Goal: Information Seeking & Learning: Check status

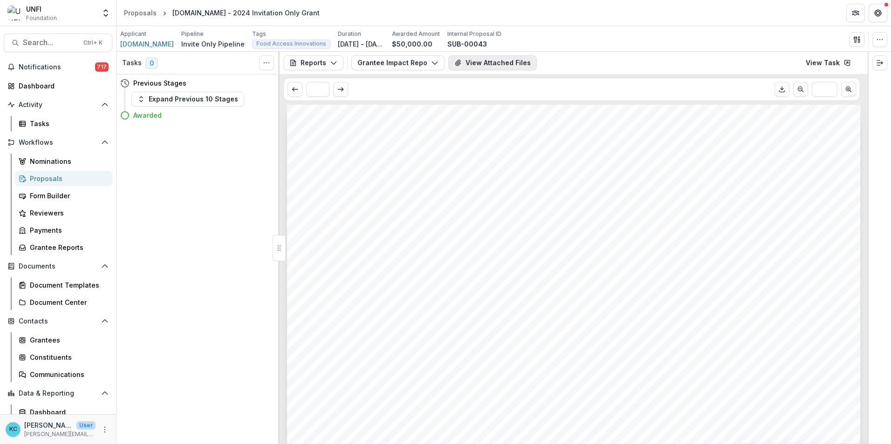
click at [461, 62] on button "View Attached Files" at bounding box center [492, 62] width 88 height 15
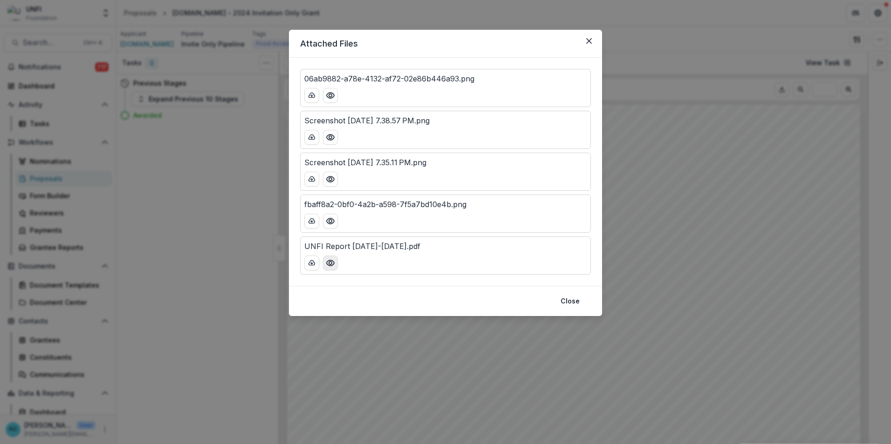
click at [334, 259] on icon "Preview UNFI Report 2024-2025.pdf" at bounding box center [330, 263] width 9 height 9
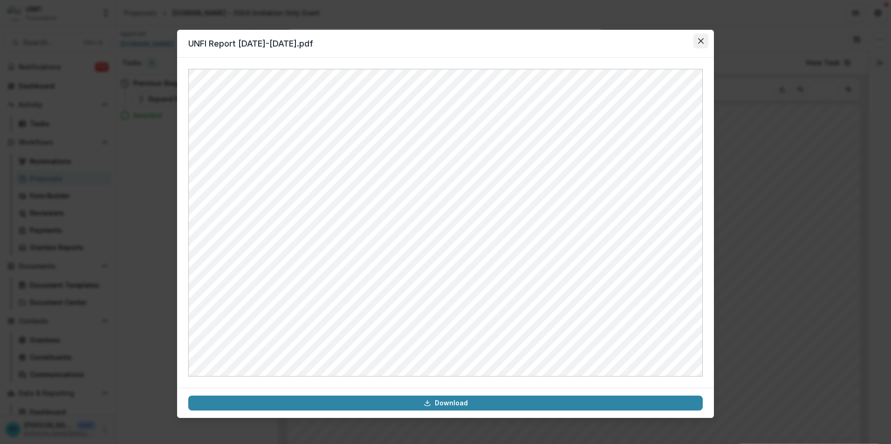
click at [701, 37] on button "Close" at bounding box center [700, 41] width 15 height 15
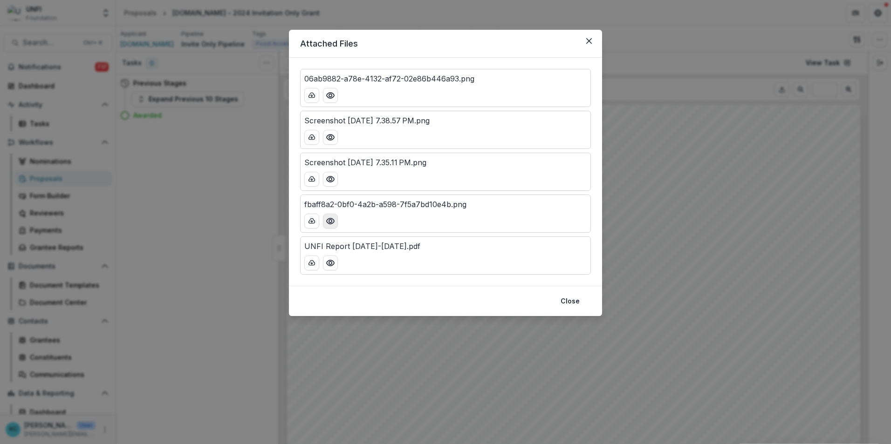
click at [325, 223] on button "Preview fbaff8a2-0bf0-4a2b-a598-7f5a7bd10e4b.png" at bounding box center [330, 221] width 15 height 15
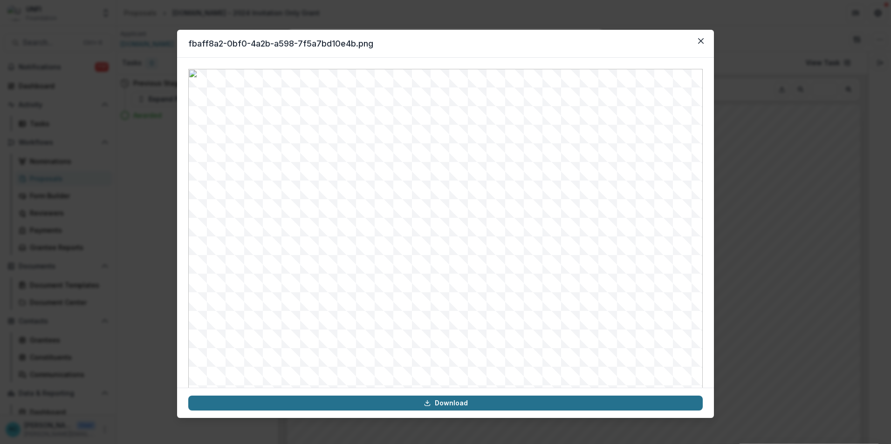
click at [436, 406] on link "Download" at bounding box center [445, 403] width 514 height 15
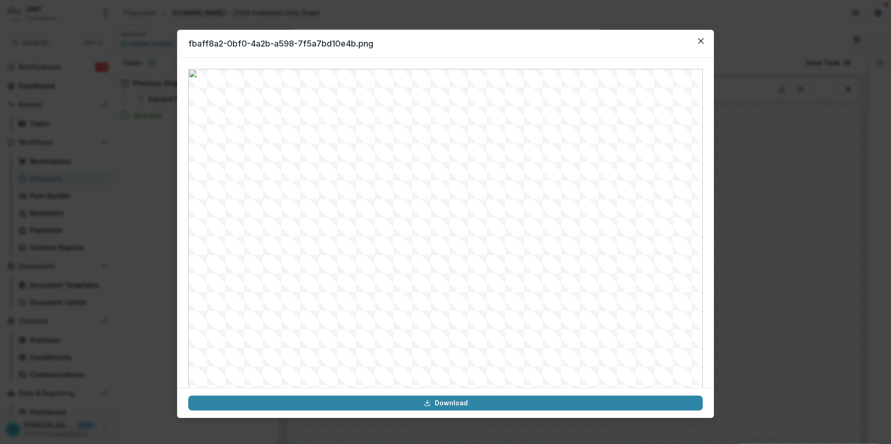
click at [565, 49] on header "fbaff8a2-0bf0-4a2b-a598-7f5a7bd10e4b.png" at bounding box center [445, 44] width 537 height 28
click at [700, 37] on button "Close" at bounding box center [700, 41] width 15 height 15
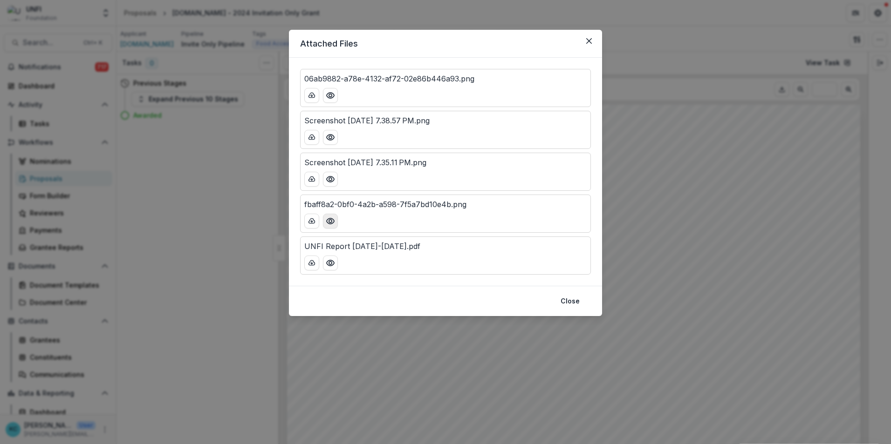
click at [328, 220] on icon "Preview fbaff8a2-0bf0-4a2b-a598-7f5a7bd10e4b.png" at bounding box center [330, 221] width 9 height 9
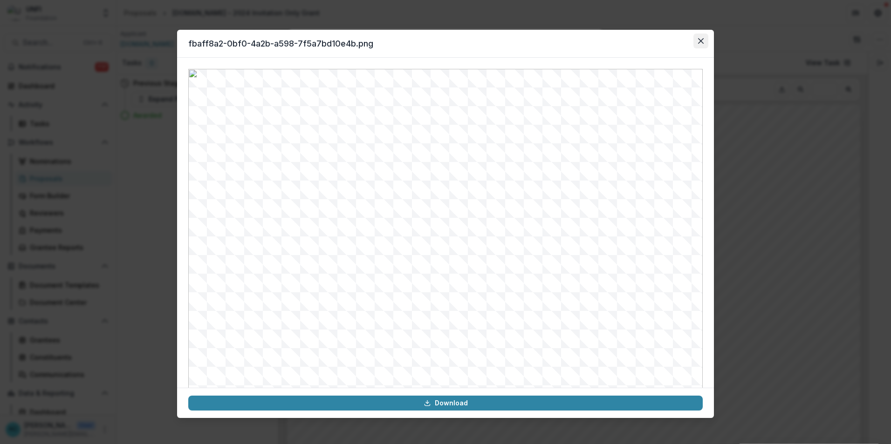
click at [703, 39] on button "Close" at bounding box center [700, 41] width 15 height 15
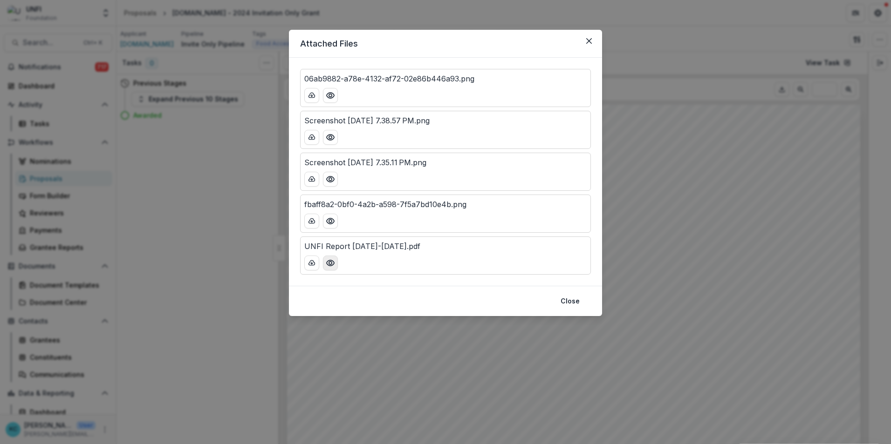
click at [329, 262] on circle "Preview UNFI Report 2024-2025.pdf" at bounding box center [330, 263] width 3 height 3
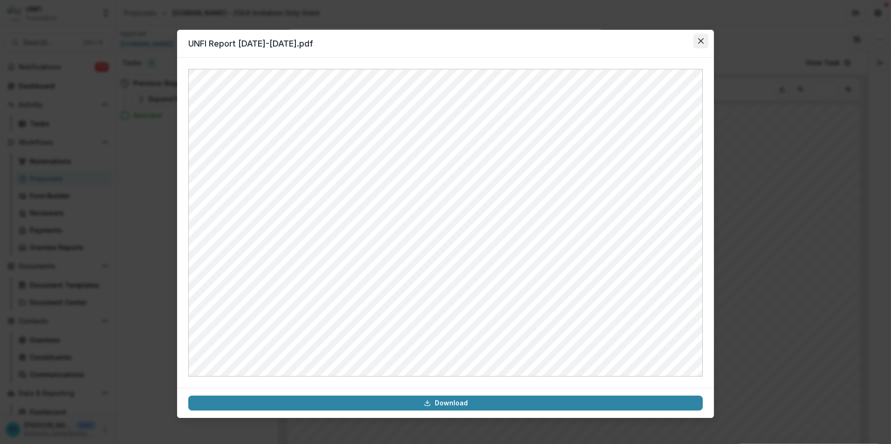
click at [698, 38] on icon "Close" at bounding box center [701, 41] width 6 height 6
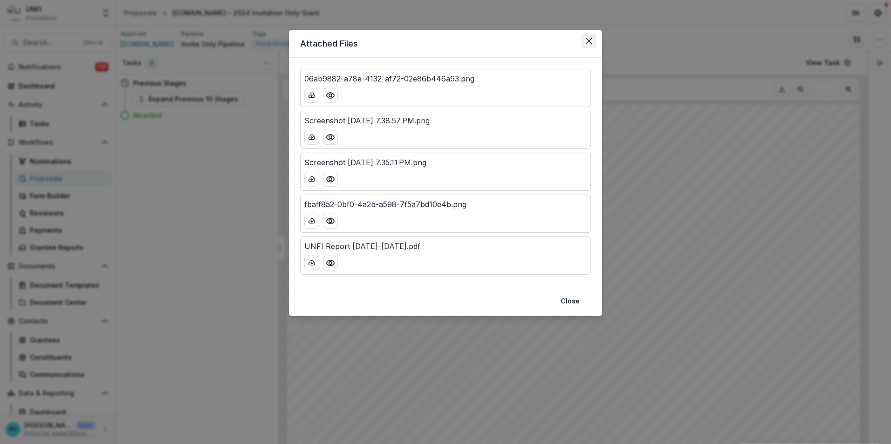
click at [589, 40] on icon "Close" at bounding box center [589, 41] width 6 height 6
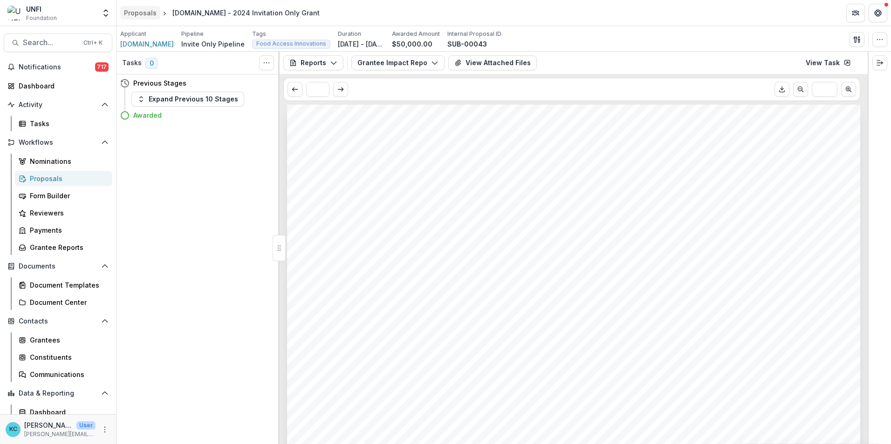
click at [147, 13] on div "Proposals" at bounding box center [140, 13] width 33 height 10
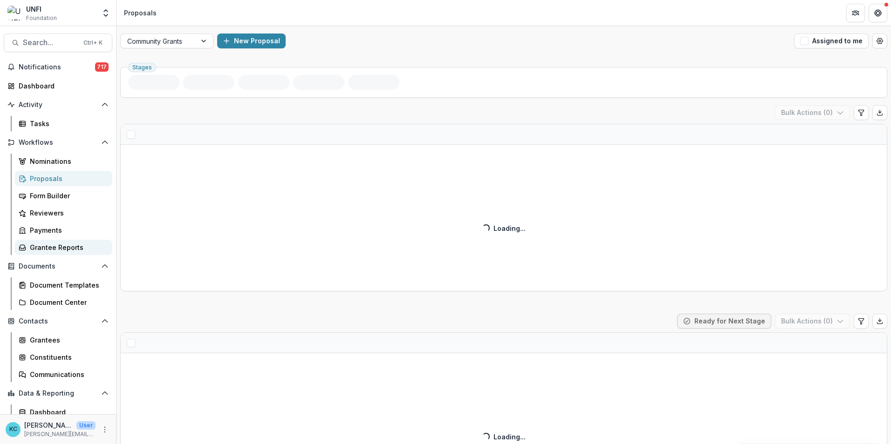
click at [75, 243] on div "Grantee Reports" at bounding box center [67, 248] width 75 height 10
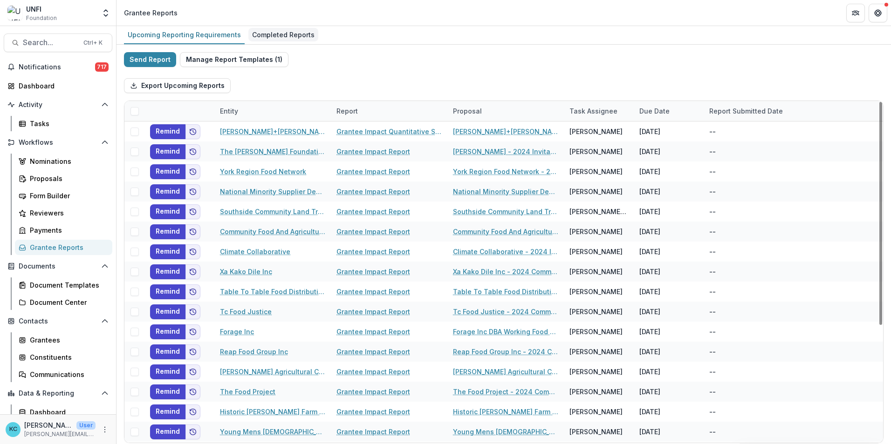
click at [269, 37] on div "Completed Reports" at bounding box center [283, 35] width 70 height 14
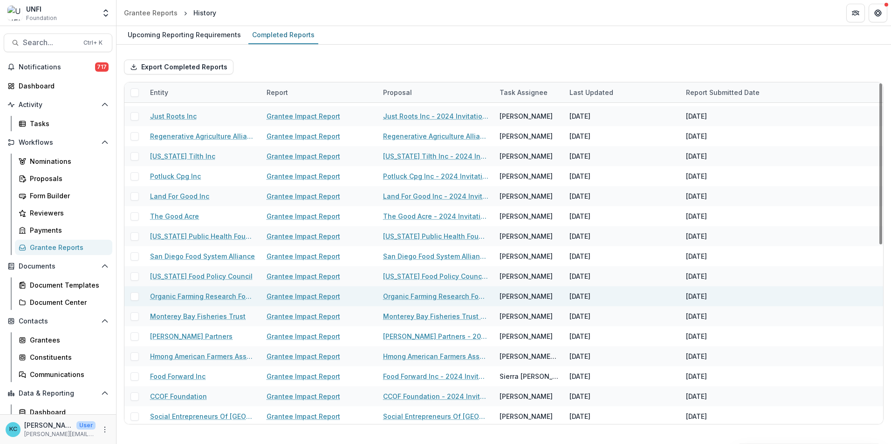
scroll to position [233, 0]
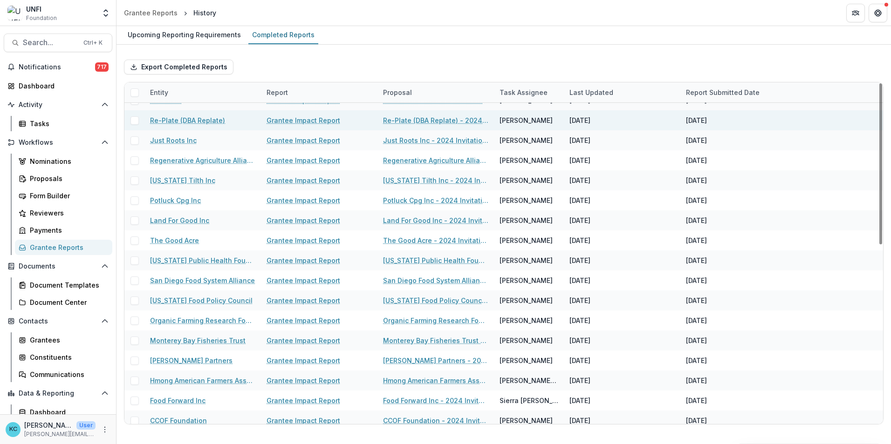
click at [185, 121] on link "Re-Plate (DBA Replate)" at bounding box center [187, 121] width 75 height 10
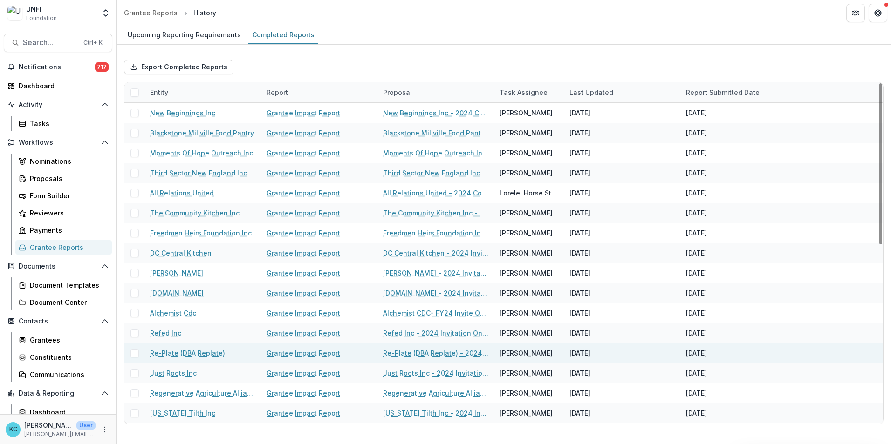
click at [324, 352] on link "Grantee Impact Report" at bounding box center [303, 353] width 74 height 10
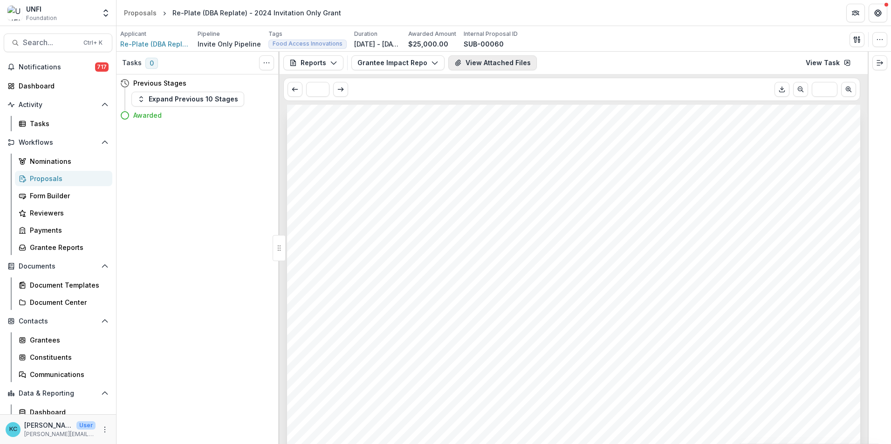
click at [478, 68] on button "View Attached Files" at bounding box center [492, 62] width 88 height 15
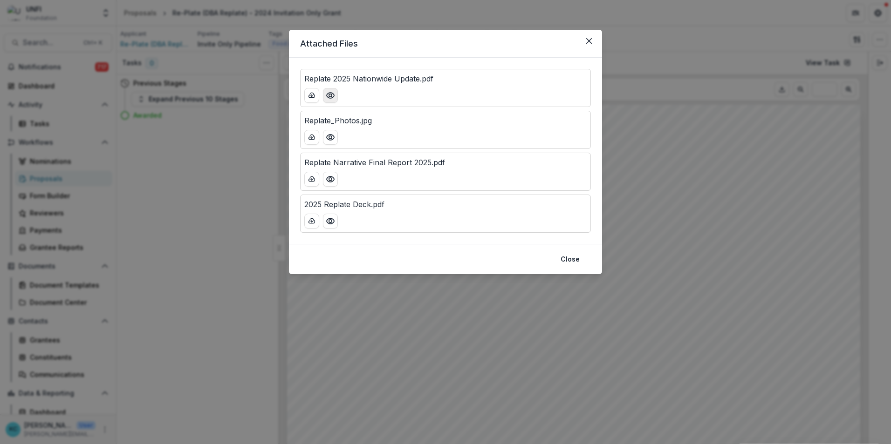
click at [332, 96] on icon "Preview Replate 2025 Nationwide Update.pdf" at bounding box center [330, 95] width 9 height 9
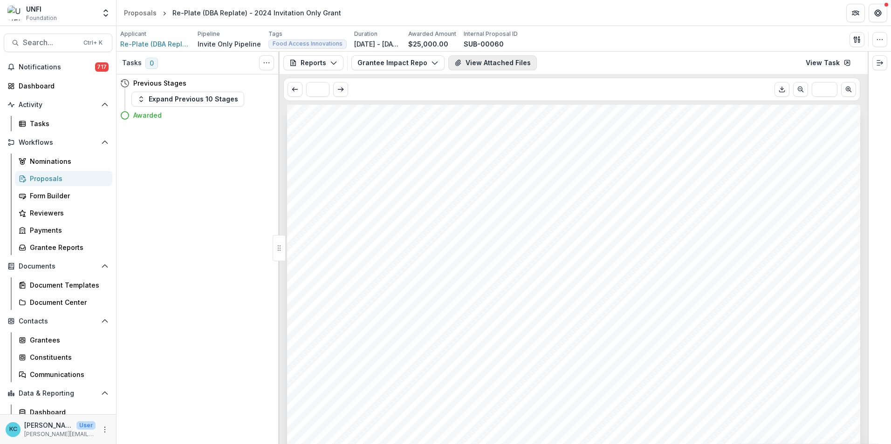
click at [477, 65] on button "View Attached Files" at bounding box center [492, 62] width 88 height 15
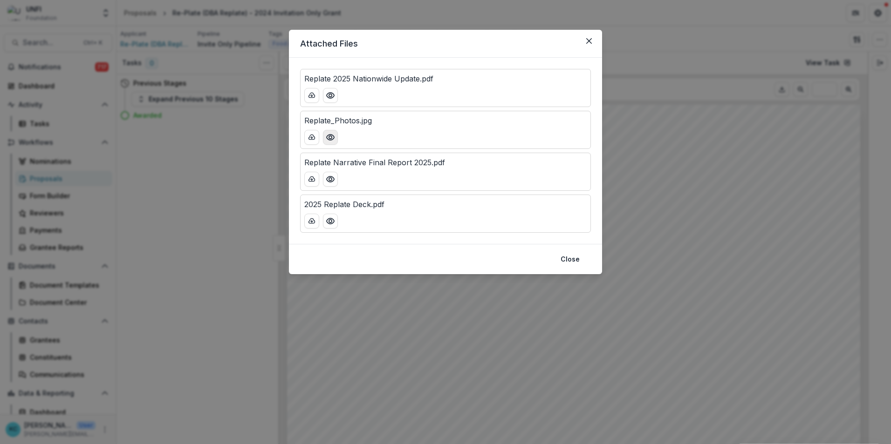
click at [332, 136] on icon "Preview Replate_Photos.jpg" at bounding box center [330, 137] width 9 height 9
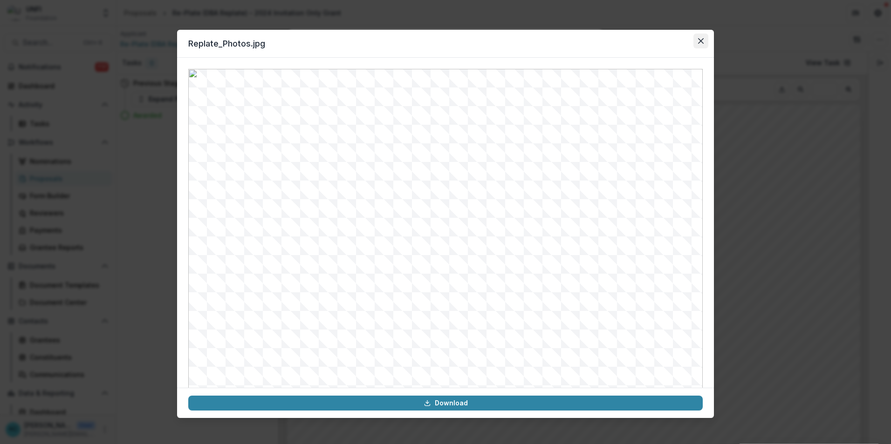
click at [696, 41] on button "Close" at bounding box center [700, 41] width 15 height 15
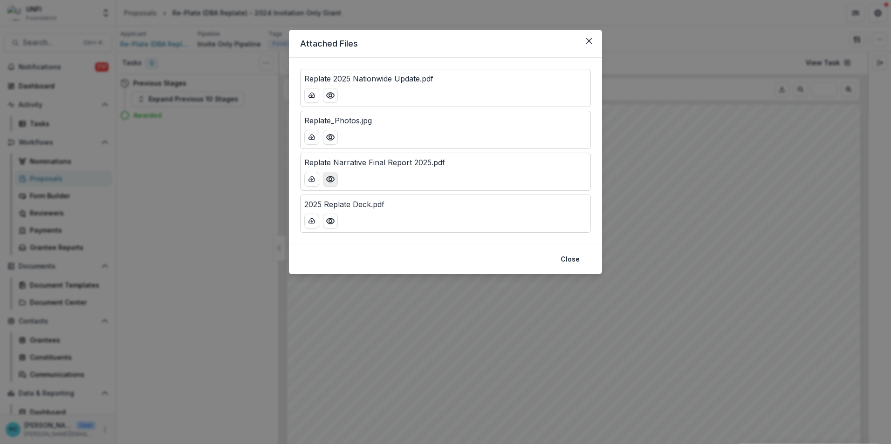
click at [334, 177] on icon "Preview Replate Narrative Final Report 2025.pdf" at bounding box center [330, 179] width 9 height 9
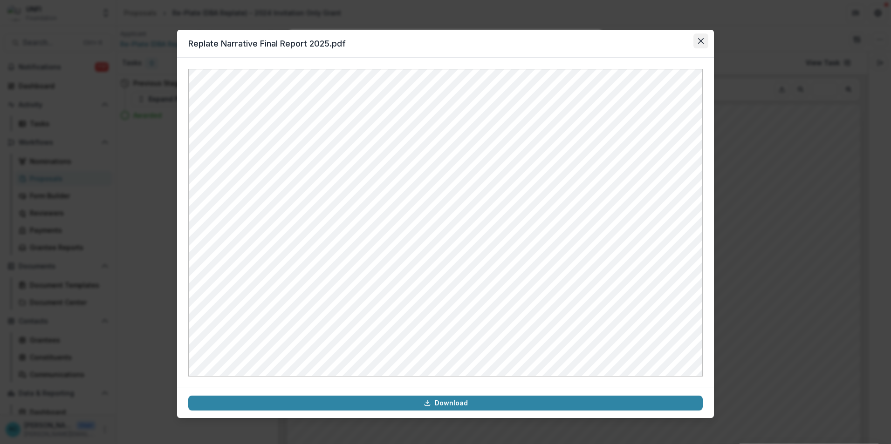
click at [699, 42] on icon "Close" at bounding box center [701, 41] width 6 height 6
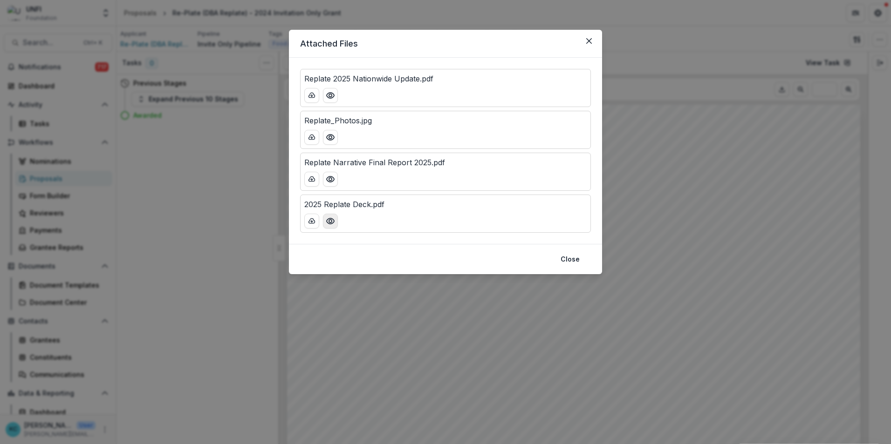
click at [334, 218] on icon "Preview 2025 Replate Deck.pdf" at bounding box center [330, 221] width 9 height 9
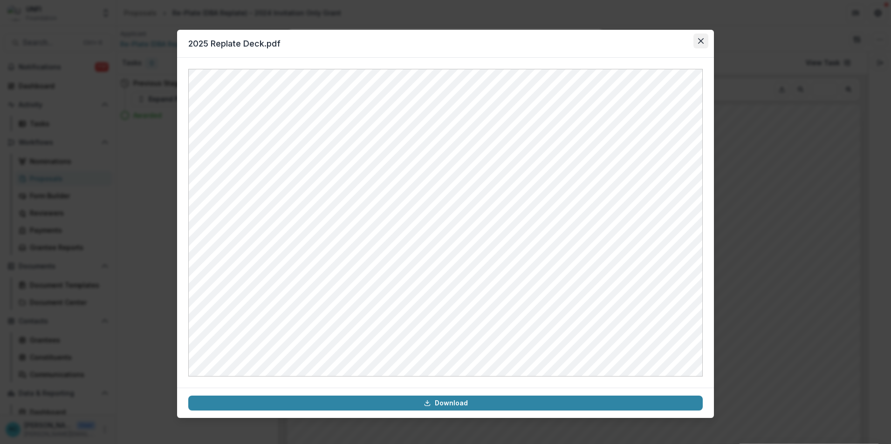
click at [699, 38] on icon "Close" at bounding box center [701, 41] width 6 height 6
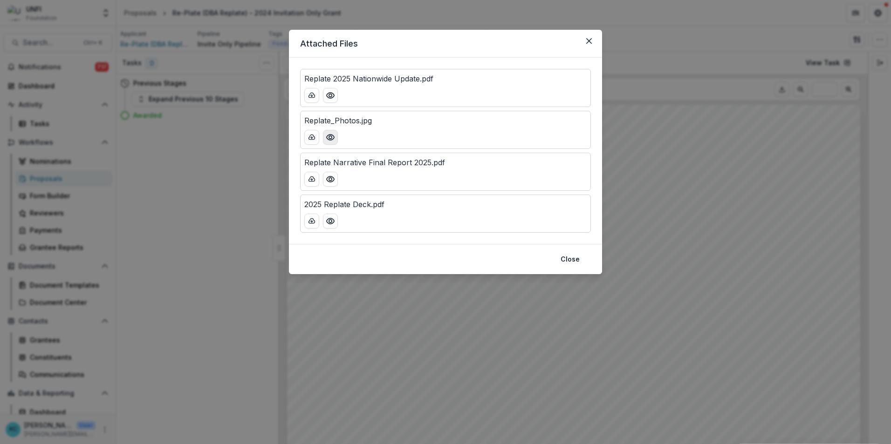
click at [332, 141] on icon "Preview Replate_Photos.jpg" at bounding box center [330, 137] width 9 height 9
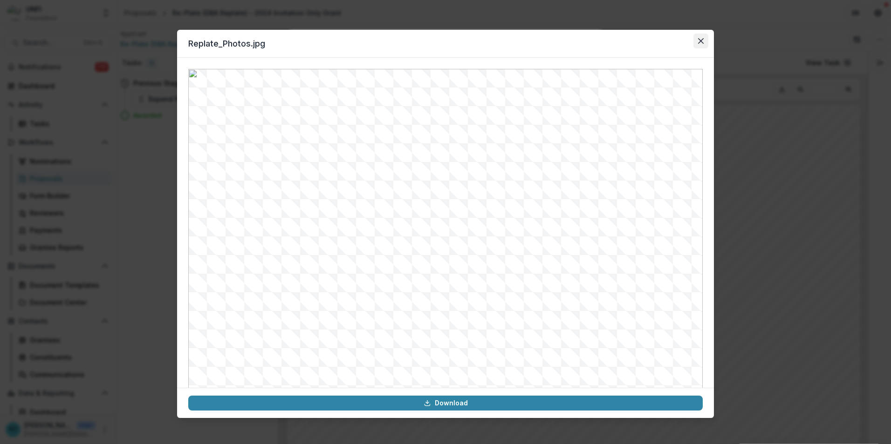
click at [700, 39] on icon "Close" at bounding box center [701, 41] width 6 height 6
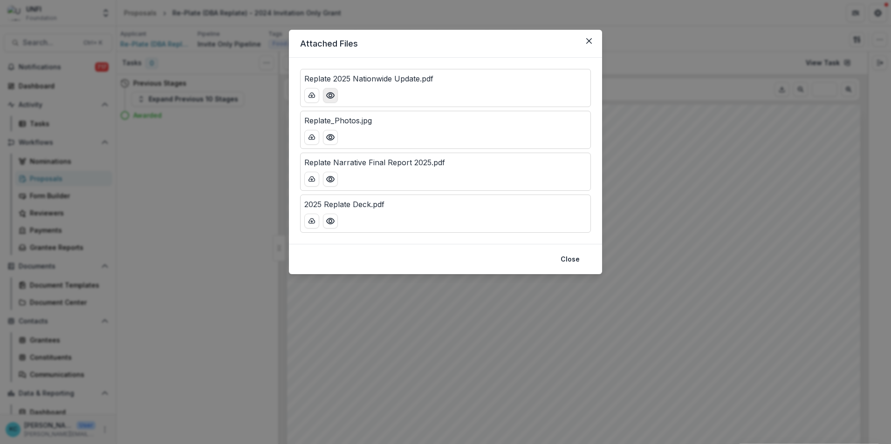
click at [331, 90] on button "Preview Replate 2025 Nationwide Update.pdf" at bounding box center [330, 95] width 15 height 15
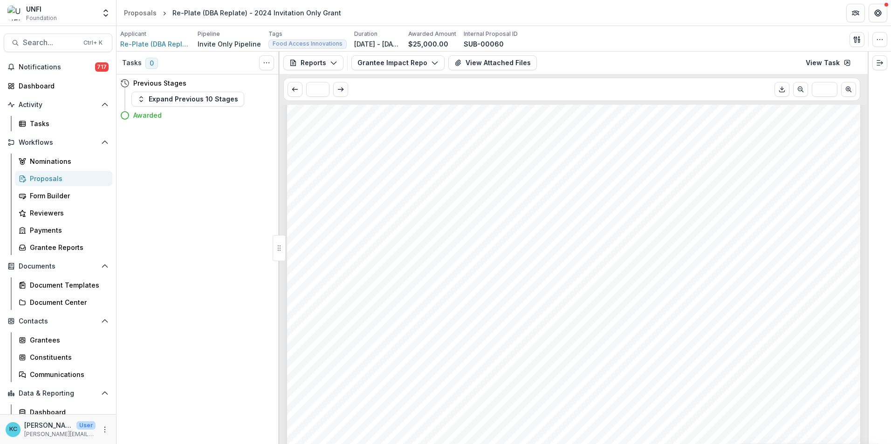
scroll to position [140, 0]
click at [492, 62] on button "View Attached Files" at bounding box center [492, 62] width 88 height 15
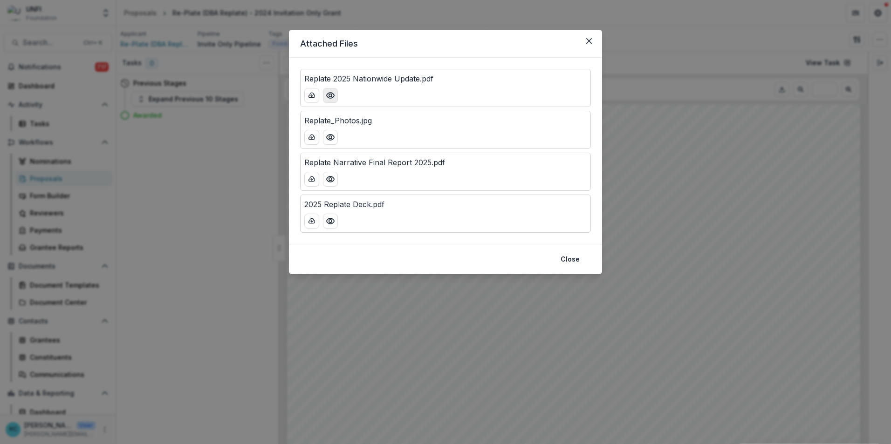
click at [333, 97] on icon "Preview Replate 2025 Nationwide Update.pdf" at bounding box center [330, 95] width 9 height 9
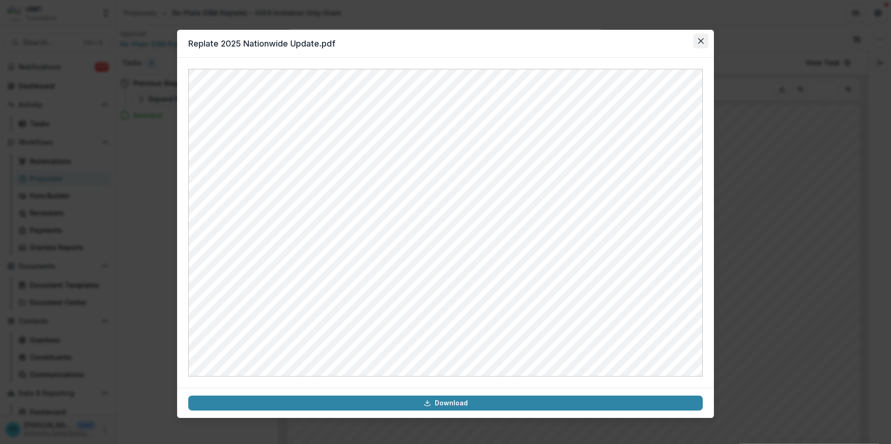
click at [701, 44] on button "Close" at bounding box center [700, 41] width 15 height 15
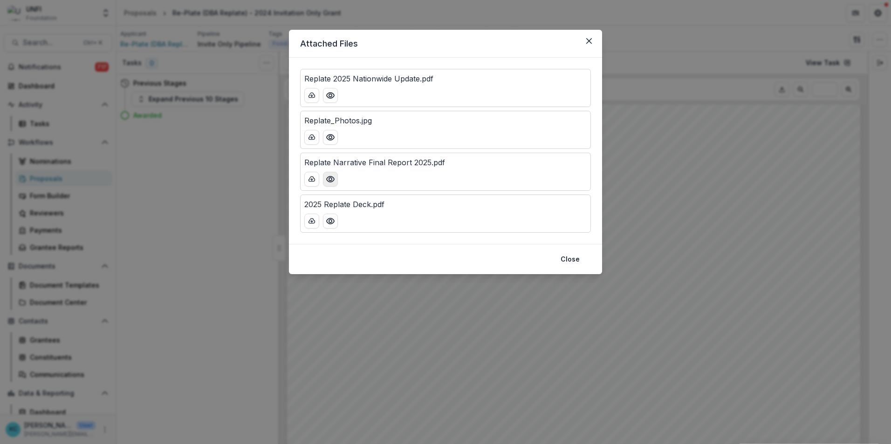
click at [332, 177] on icon "Preview Replate Narrative Final Report 2025.pdf" at bounding box center [330, 180] width 7 height 6
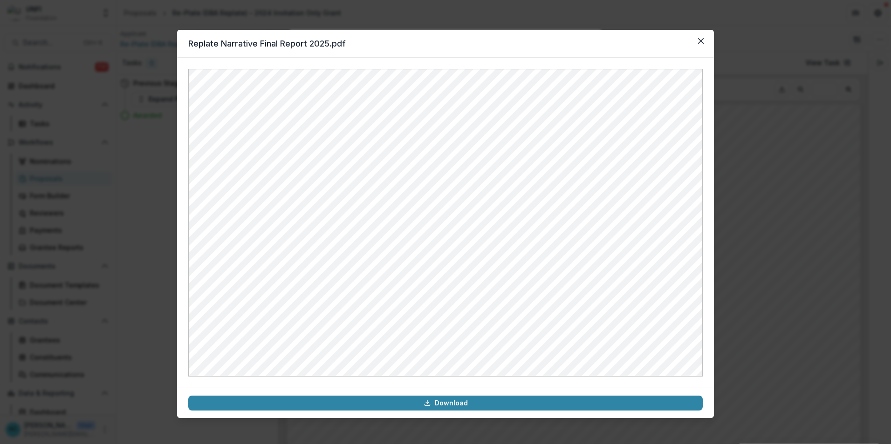
drag, startPoint x: 700, startPoint y: 45, endPoint x: 685, endPoint y: 42, distance: 14.7
click at [700, 44] on button "Close" at bounding box center [700, 41] width 15 height 15
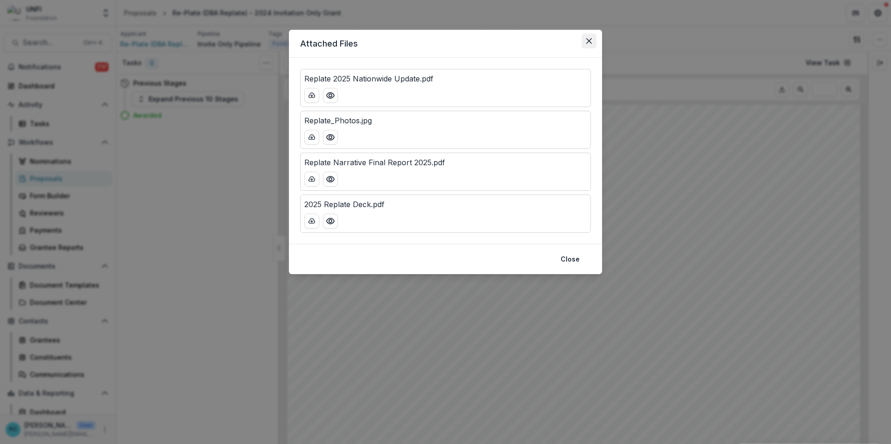
click at [591, 40] on icon "Close" at bounding box center [589, 41] width 6 height 6
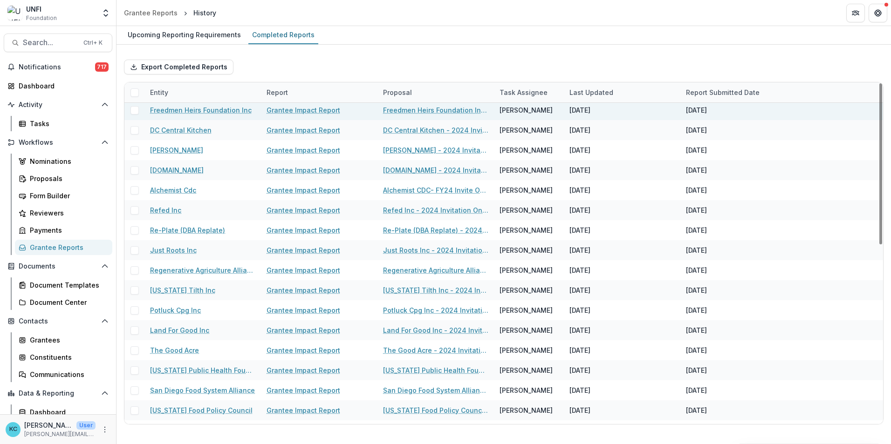
scroll to position [140, 0]
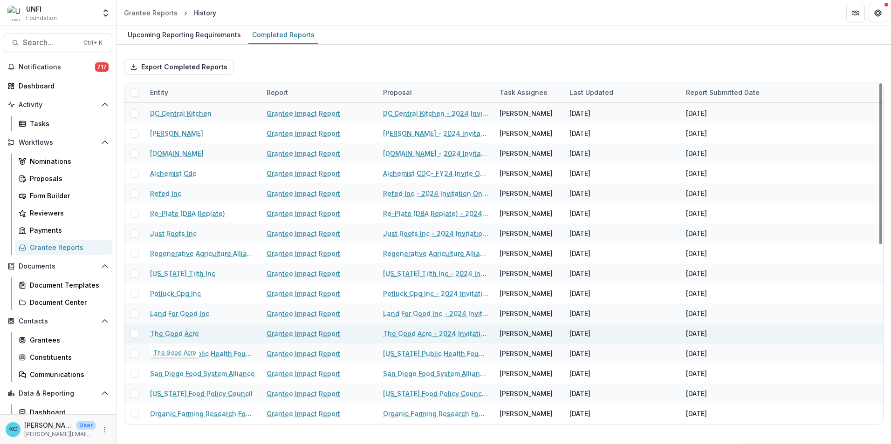
click at [306, 334] on link "Grantee Impact Report" at bounding box center [303, 334] width 74 height 10
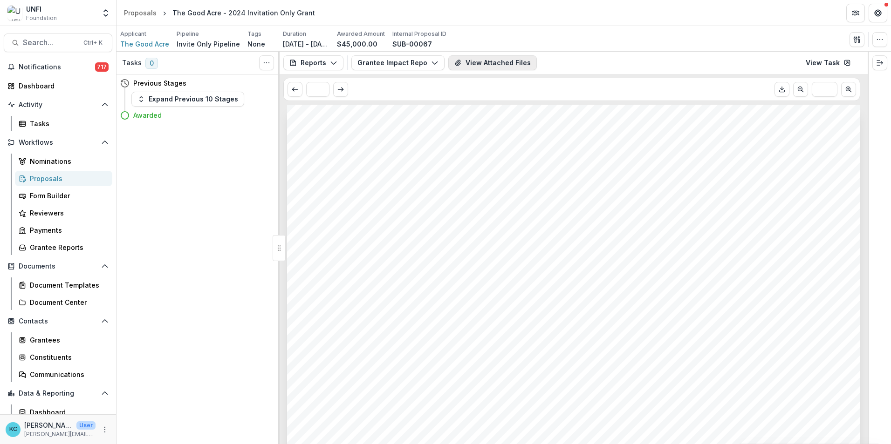
click at [504, 60] on button "View Attached Files" at bounding box center [492, 62] width 88 height 15
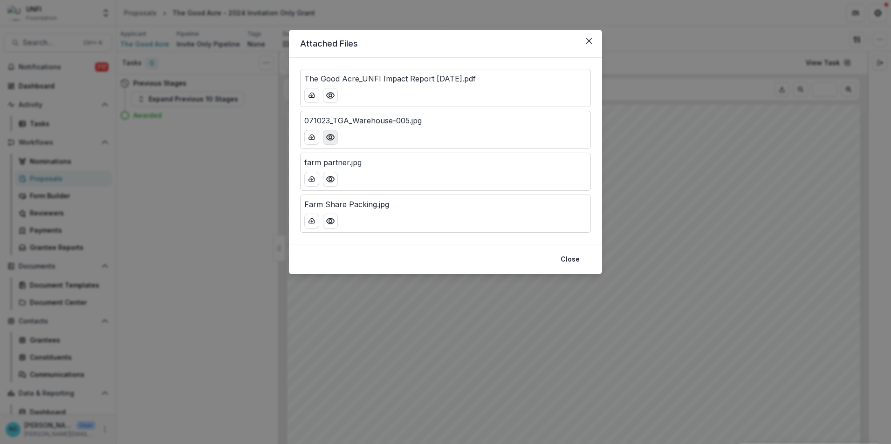
click at [335, 134] on button "Preview 071023_TGA_Warehouse-005.jpg" at bounding box center [330, 137] width 15 height 15
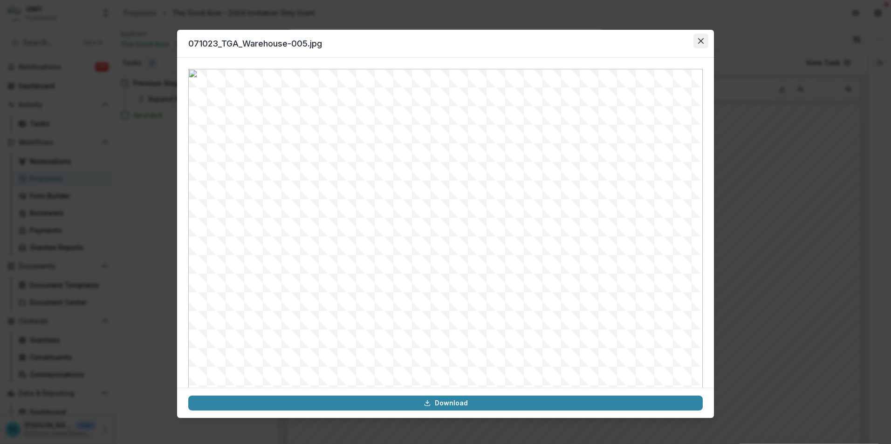
click at [699, 43] on icon "Close" at bounding box center [701, 41] width 6 height 6
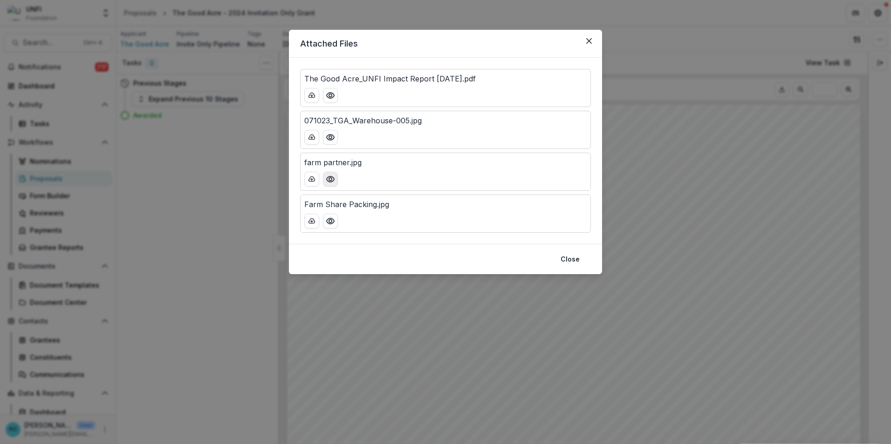
click at [333, 180] on icon "Preview farm partner.jpg" at bounding box center [330, 179] width 9 height 9
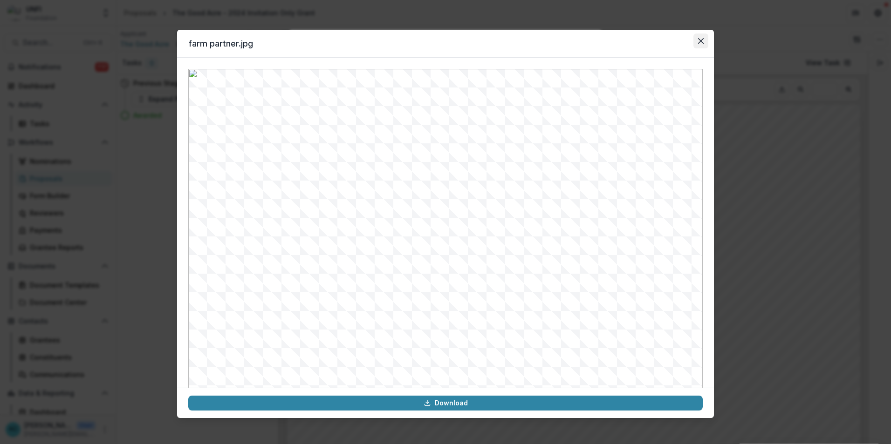
click at [702, 41] on icon "Close" at bounding box center [701, 41] width 6 height 6
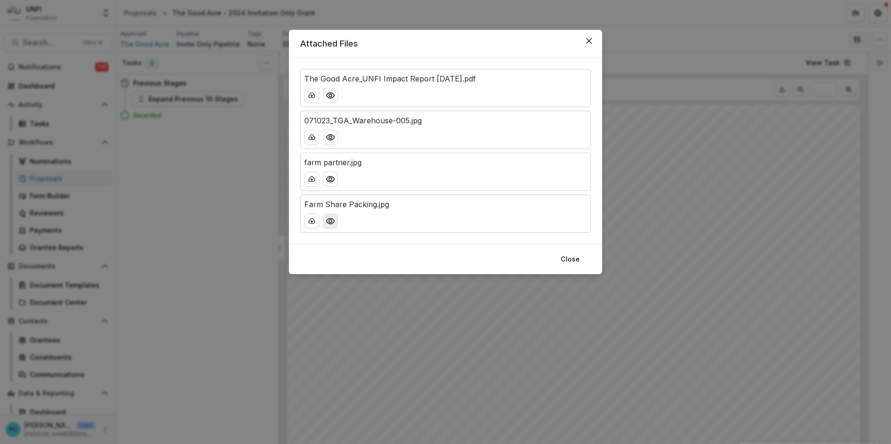
click at [328, 221] on icon "Preview Farm Share Packing.jpg" at bounding box center [330, 221] width 9 height 9
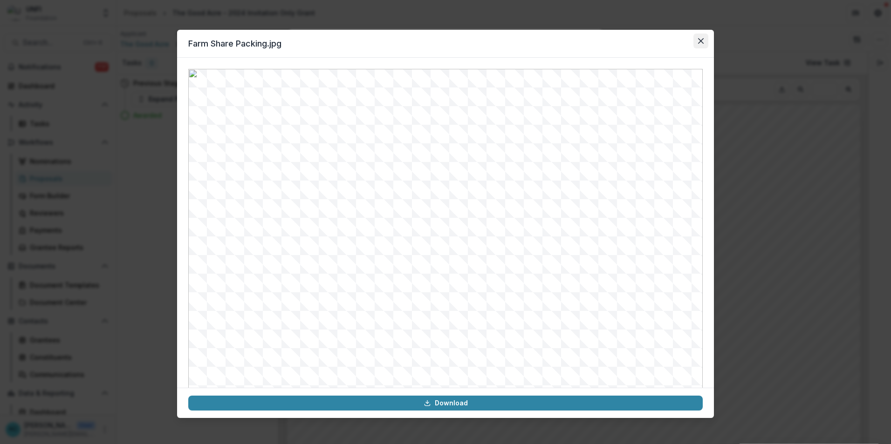
click at [700, 44] on button "Close" at bounding box center [700, 41] width 15 height 15
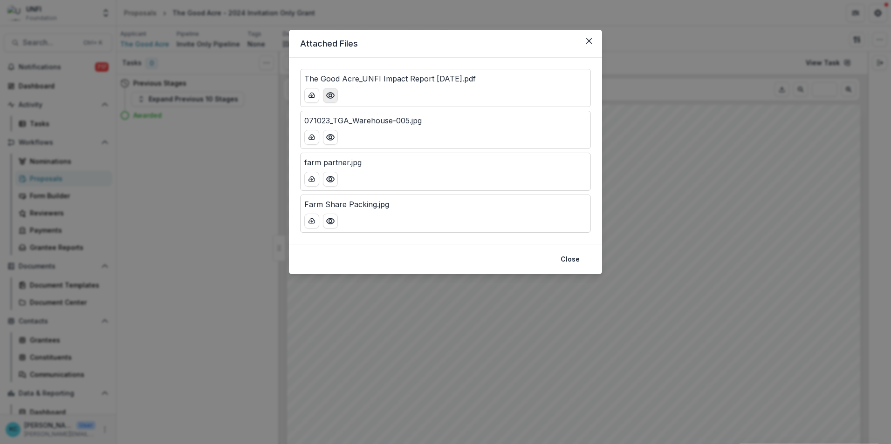
click at [327, 96] on icon "Preview The Good Acre_UNFI Impact Report July 2025.pdf" at bounding box center [330, 96] width 7 height 6
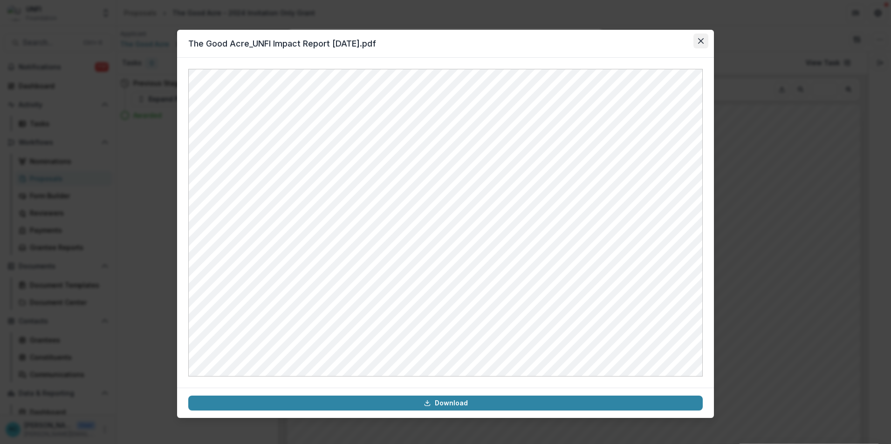
click at [698, 41] on icon "Close" at bounding box center [701, 41] width 6 height 6
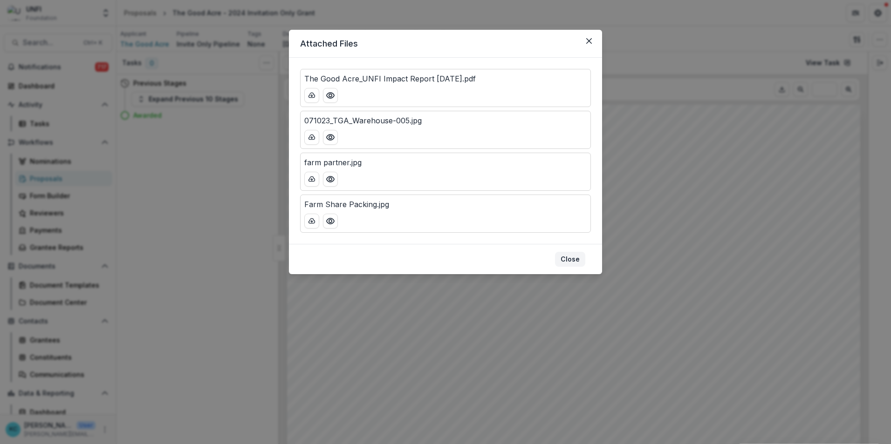
click at [573, 261] on button "Close" at bounding box center [570, 259] width 30 height 15
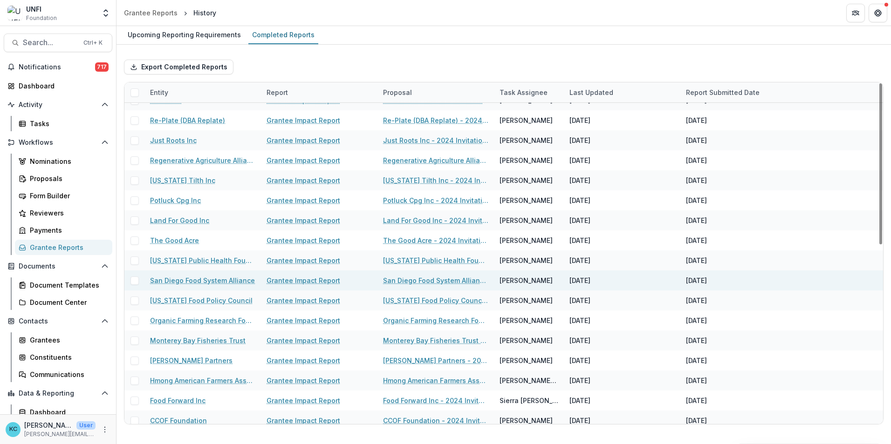
scroll to position [380, 0]
